Goal: Information Seeking & Learning: Learn about a topic

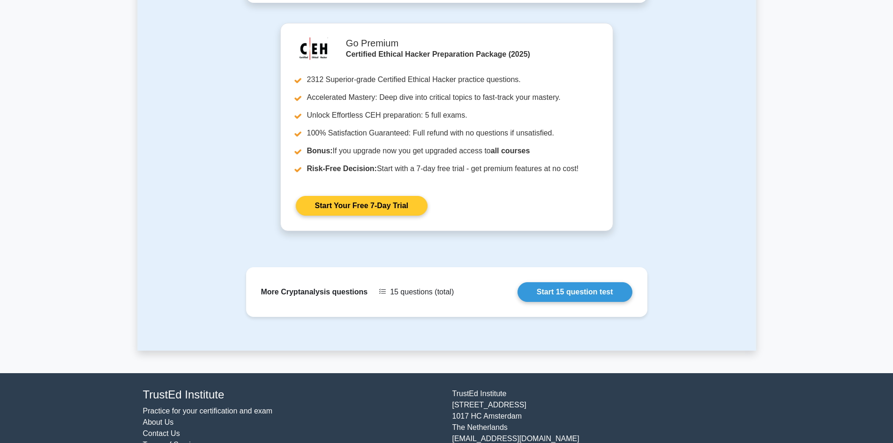
scroll to position [322, 0]
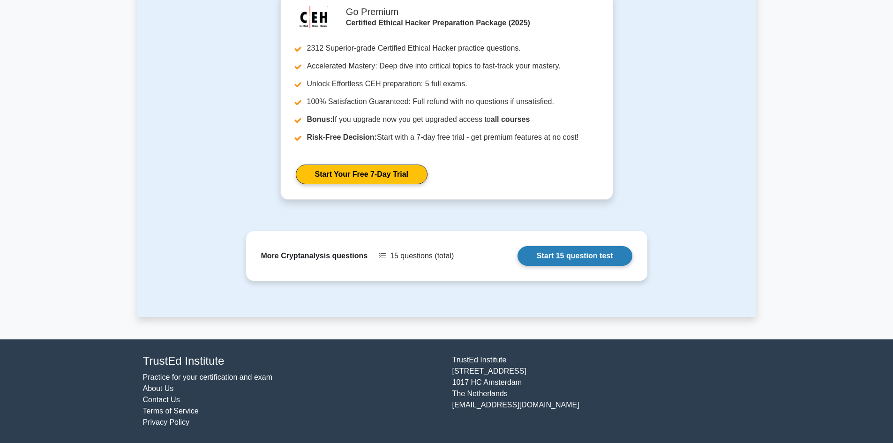
click at [547, 254] on link "Start 15 question test" at bounding box center [574, 256] width 115 height 20
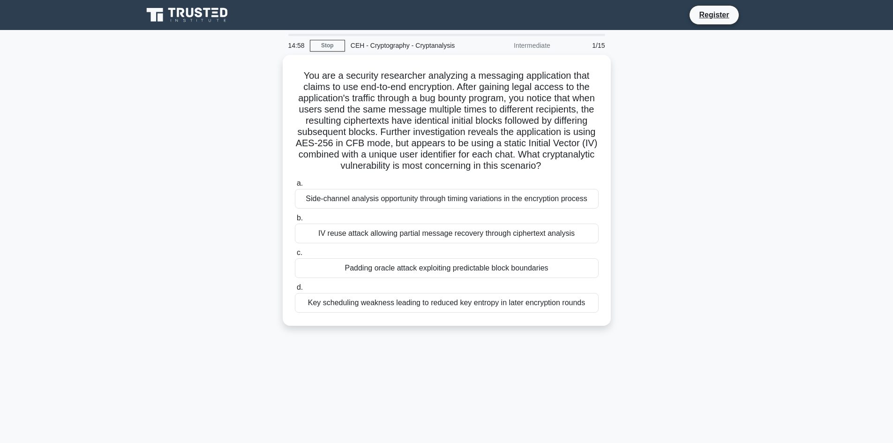
click at [736, 157] on div "You are a security researcher analyzing a messaging application that claims to …" at bounding box center [446, 196] width 619 height 282
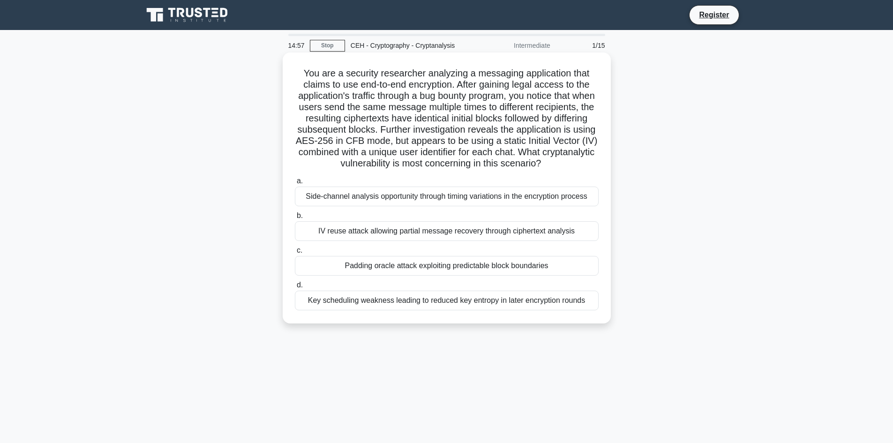
click at [598, 152] on h5 "You are a security researcher analyzing a messaging application that claims to …" at bounding box center [447, 118] width 306 height 102
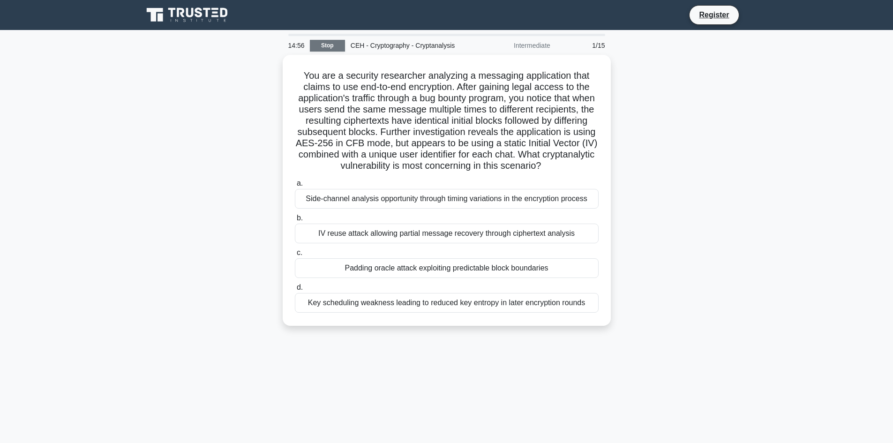
click at [324, 43] on link "Stop" at bounding box center [327, 46] width 35 height 12
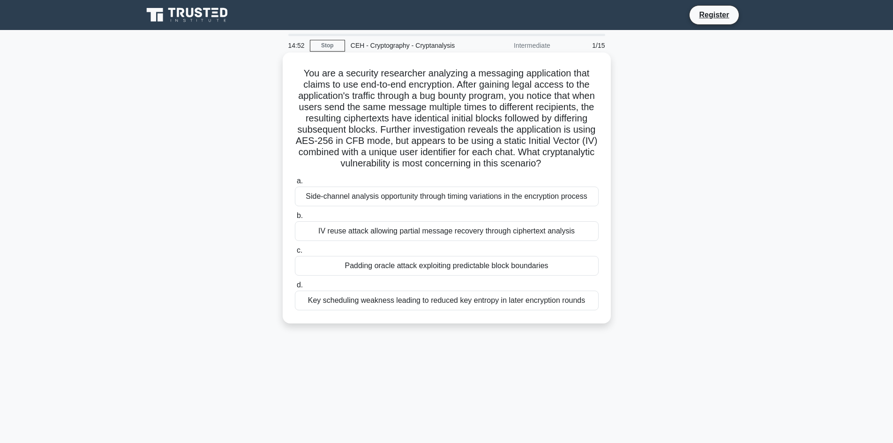
click at [441, 276] on div "Padding oracle attack exploiting predictable block boundaries" at bounding box center [447, 266] width 304 height 20
click at [295, 254] on input "c. Padding oracle attack exploiting predictable block boundaries" at bounding box center [295, 250] width 0 height 6
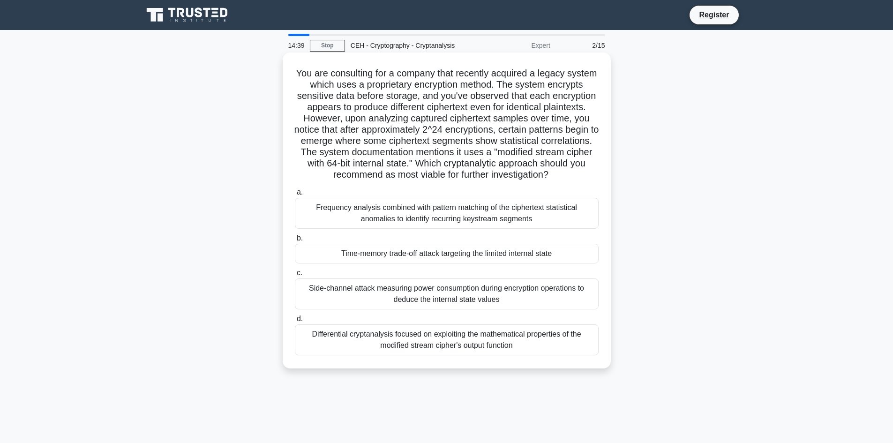
drag, startPoint x: 311, startPoint y: 67, endPoint x: 585, endPoint y: 183, distance: 296.8
click at [585, 181] on h5 "You are consulting for a company that recently acquired a legacy system which u…" at bounding box center [447, 123] width 306 height 113
click at [548, 181] on icon ".spinner_0XTQ{transform-origin:center;animation:spinner_y6GP .75s linear infini…" at bounding box center [553, 175] width 11 height 11
click at [376, 357] on div "a. Frequency analysis combined with pattern matching of the ciphertext statisti…" at bounding box center [446, 271] width 315 height 172
click at [376, 355] on div "Differential cryptanalysis focused on exploiting the mathematical properties of…" at bounding box center [447, 339] width 304 height 31
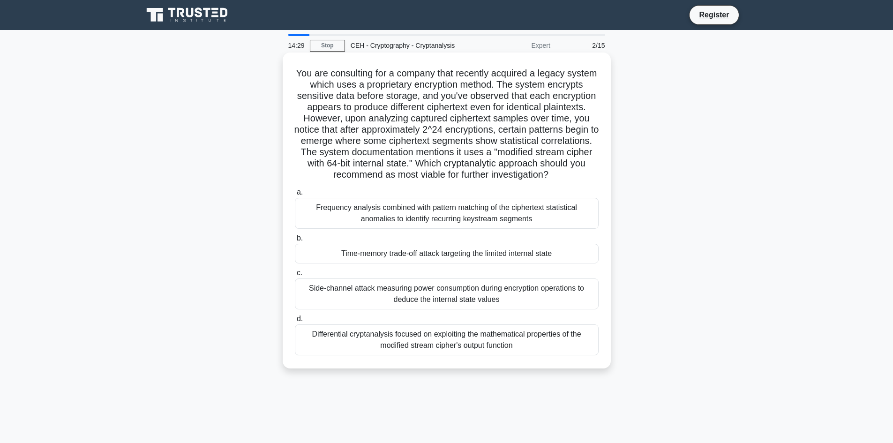
click at [295, 322] on input "d. Differential cryptanalysis focused on exploiting the mathematical properties…" at bounding box center [295, 319] width 0 height 6
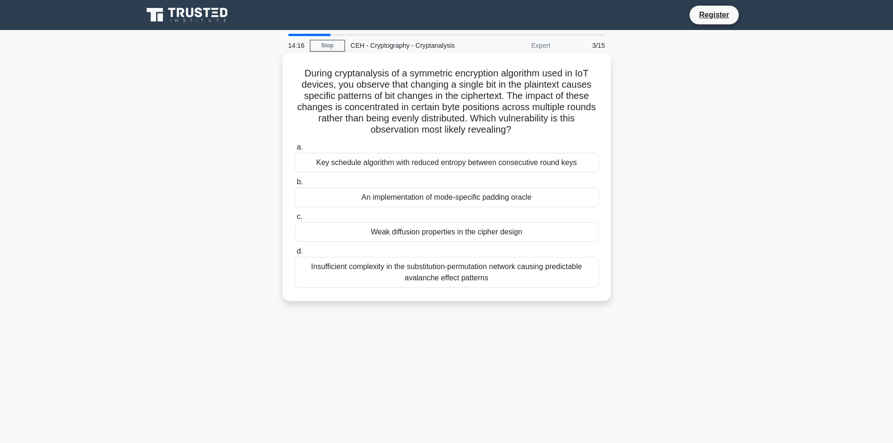
drag, startPoint x: 300, startPoint y: 72, endPoint x: 531, endPoint y: 126, distance: 236.8
click at [531, 126] on h5 "During cryptanalysis of a symmetric encryption algorithm used in IoT devices, y…" at bounding box center [447, 101] width 306 height 68
click at [443, 236] on div "Weak diffusion properties in the cipher design" at bounding box center [447, 232] width 304 height 20
click at [295, 220] on input "c. Weak diffusion properties in the cipher design" at bounding box center [295, 217] width 0 height 6
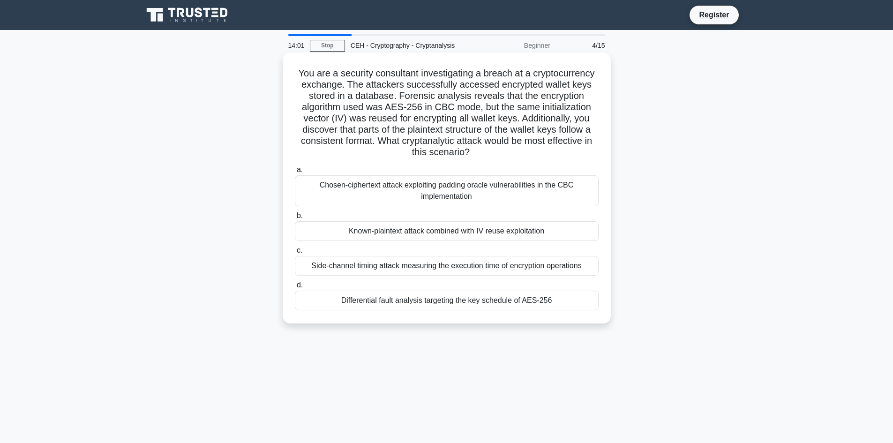
click at [418, 297] on div "Differential fault analysis targeting the key schedule of AES-256" at bounding box center [447, 301] width 304 height 20
click at [295, 288] on input "d. Differential fault analysis targeting the key schedule of AES-256" at bounding box center [295, 285] width 0 height 6
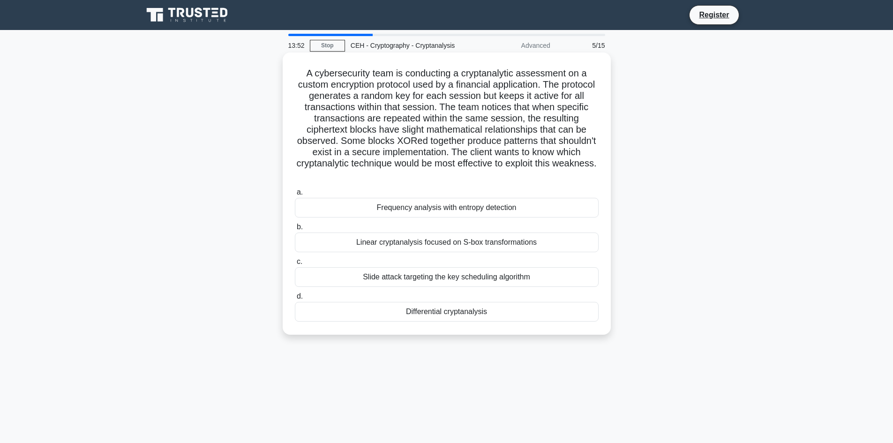
drag, startPoint x: 297, startPoint y: 69, endPoint x: 493, endPoint y: 174, distance: 222.1
click at [493, 174] on h5 "A cybersecurity team is conducting a cryptanalytic assessment on a custom encry…" at bounding box center [447, 123] width 306 height 113
click at [435, 313] on div "Differential cryptanalysis" at bounding box center [447, 312] width 304 height 20
click at [295, 300] on input "d. Differential cryptanalysis" at bounding box center [295, 296] width 0 height 6
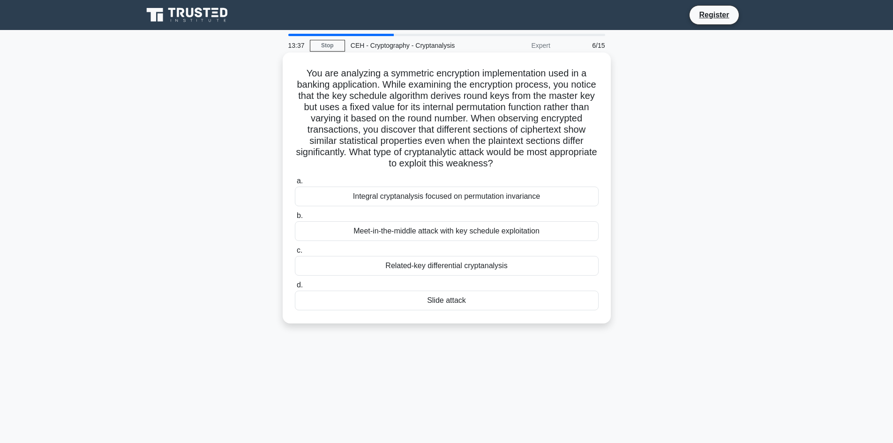
click at [409, 198] on div "Integral cryptanalysis focused on permutation invariance" at bounding box center [447, 197] width 304 height 20
click at [295, 184] on input "a. Integral cryptanalysis focused on permutation invariance" at bounding box center [295, 181] width 0 height 6
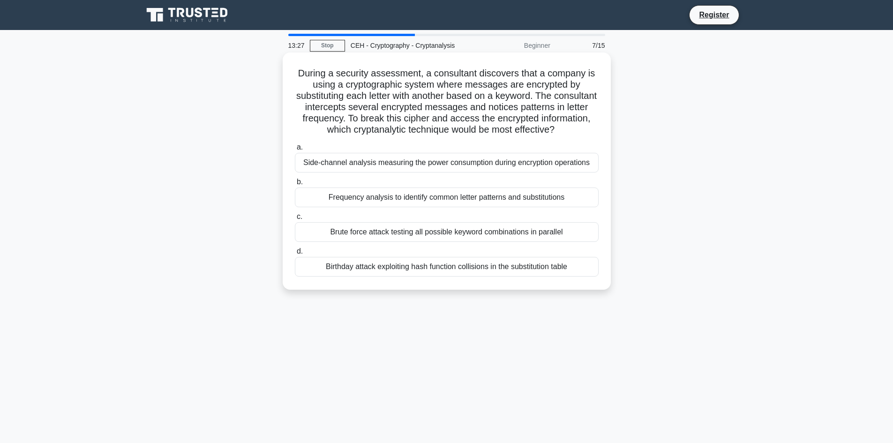
drag, startPoint x: 292, startPoint y: 71, endPoint x: 596, endPoint y: 129, distance: 308.8
click at [596, 129] on div "During a security assessment, a consultant discovers that a company is using a …" at bounding box center [446, 171] width 321 height 230
copy h5 "During a security assessment, a consultant discovers that a company is using a …"
drag, startPoint x: 577, startPoint y: 276, endPoint x: 284, endPoint y: 73, distance: 357.2
click at [284, 73] on div "During a security assessment, a consultant discovers that a company is using a …" at bounding box center [447, 170] width 328 height 237
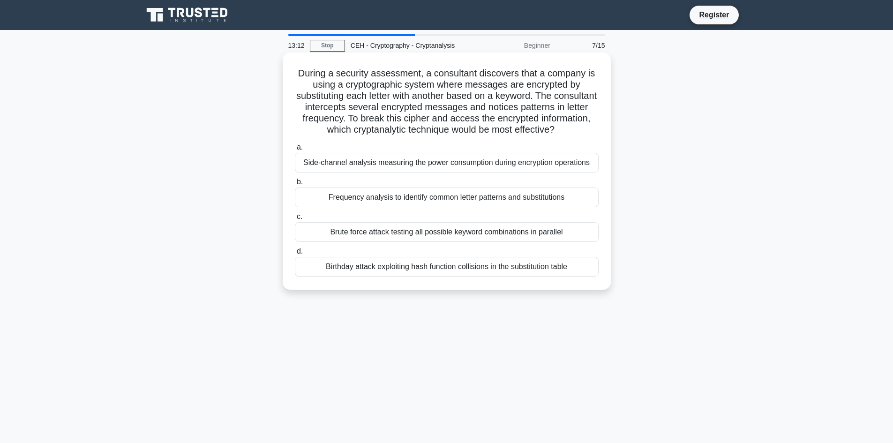
copy div "During a security assessment, a consultant discovers that a company is using a …"
click at [336, 195] on div "Frequency analysis to identify common letter patterns and substitutions" at bounding box center [447, 197] width 304 height 20
click at [295, 185] on input "b. Frequency analysis to identify common letter patterns and substitutions" at bounding box center [295, 182] width 0 height 6
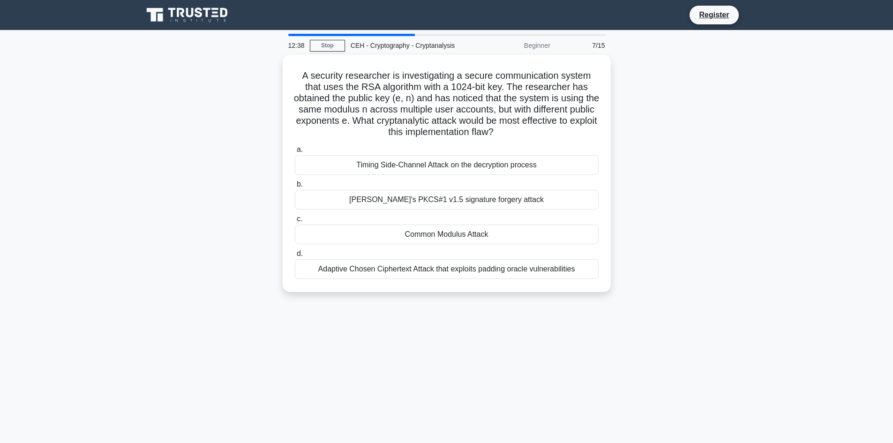
click at [336, 195] on div "[PERSON_NAME]'s PKCS#1 v1.5 signature forgery attack" at bounding box center [447, 200] width 304 height 20
click at [295, 187] on input "b. Bleichenbacher's PKCS#1 v1.5 signature forgery attack" at bounding box center [295, 184] width 0 height 6
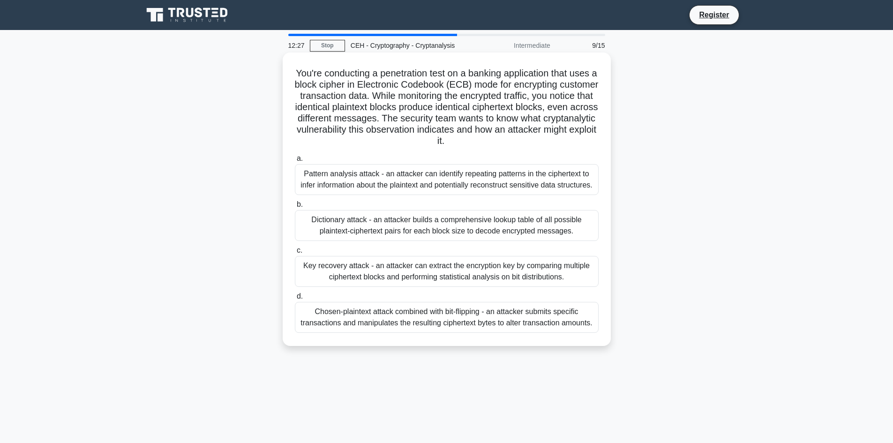
drag, startPoint x: 296, startPoint y: 72, endPoint x: 594, endPoint y: 325, distance: 391.0
click at [594, 325] on div "You're conducting a penetration test on a banking application that uses a block…" at bounding box center [446, 199] width 321 height 286
copy div "You're conducting a penetration test on a banking application that uses a block…"
click at [579, 281] on div "Key recovery attack - an attacker can extract the encryption key by comparing m…" at bounding box center [447, 271] width 304 height 31
click at [295, 254] on input "c. Key recovery attack - an attacker can extract the encryption key by comparin…" at bounding box center [295, 250] width 0 height 6
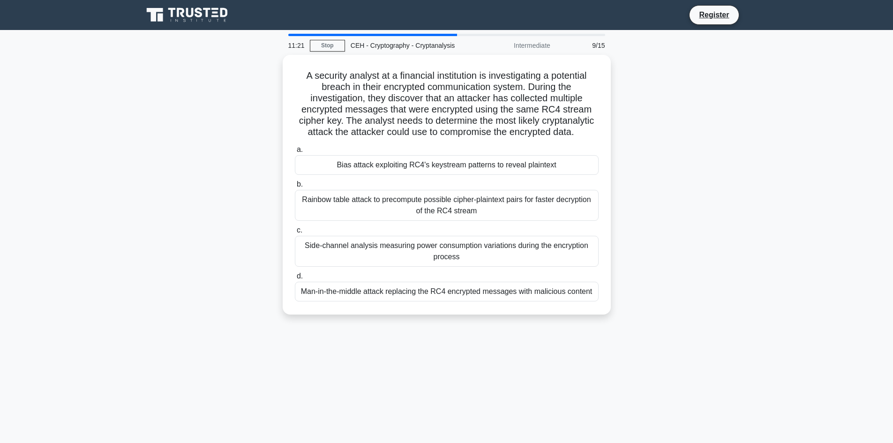
click at [645, 273] on div "A security analyst at a financial institution is investigating a potential brea…" at bounding box center [446, 190] width 619 height 271
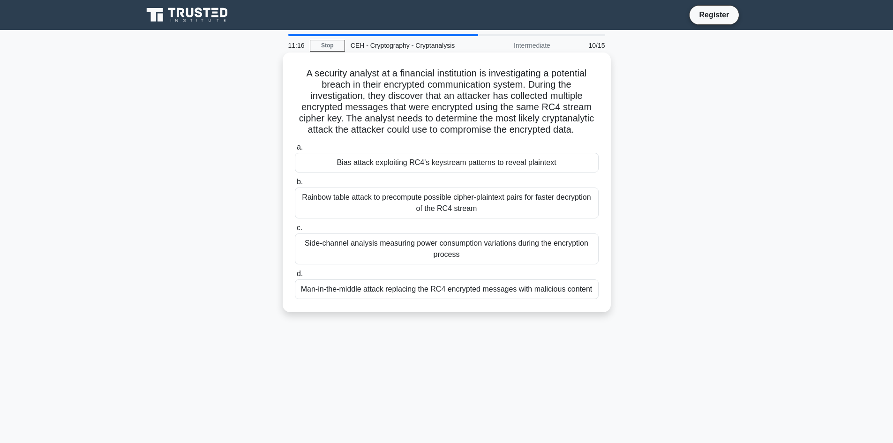
click at [533, 205] on div "Rainbow table attack to precompute possible cipher-plaintext pairs for faster d…" at bounding box center [447, 202] width 304 height 31
click at [295, 185] on input "b. Rainbow table attack to precompute possible cipher-plaintext pairs for faste…" at bounding box center [295, 182] width 0 height 6
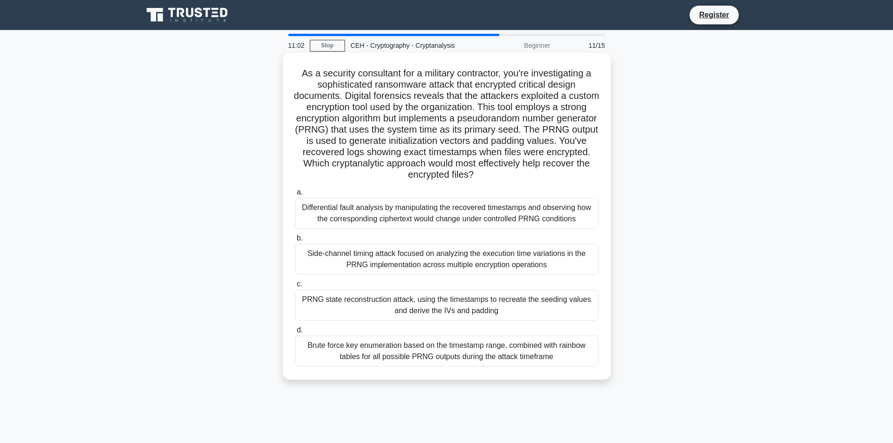
drag, startPoint x: 297, startPoint y: 73, endPoint x: 549, endPoint y: 364, distance: 385.5
click at [549, 364] on div "As a security consultant for a military contractor, you're investigating a soph…" at bounding box center [446, 216] width 321 height 320
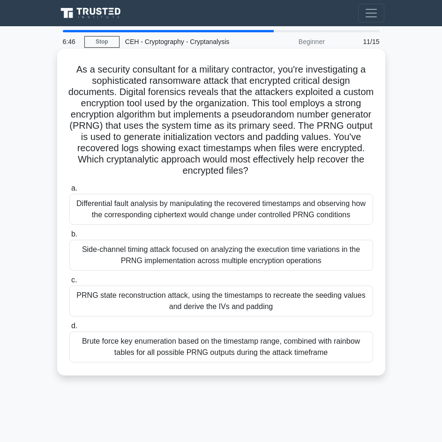
click at [114, 187] on label "a. Differential fault analysis by manipulating the recovered timestamps and obs…" at bounding box center [221, 204] width 304 height 42
click at [69, 187] on input "a. Differential fault analysis by manipulating the recovered timestamps and obs…" at bounding box center [69, 189] width 0 height 6
